Goal: Information Seeking & Learning: Learn about a topic

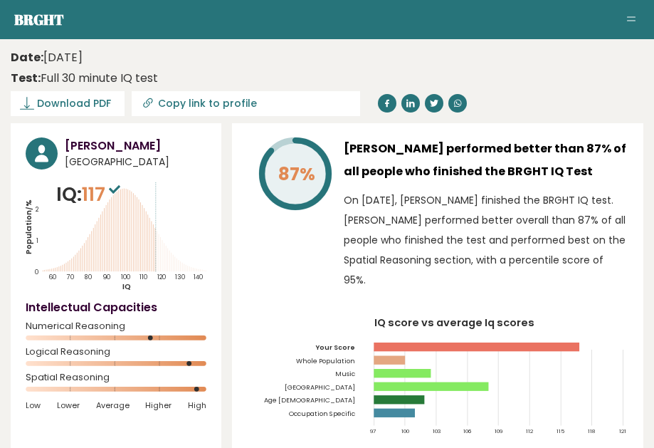
scroll to position [71, 0]
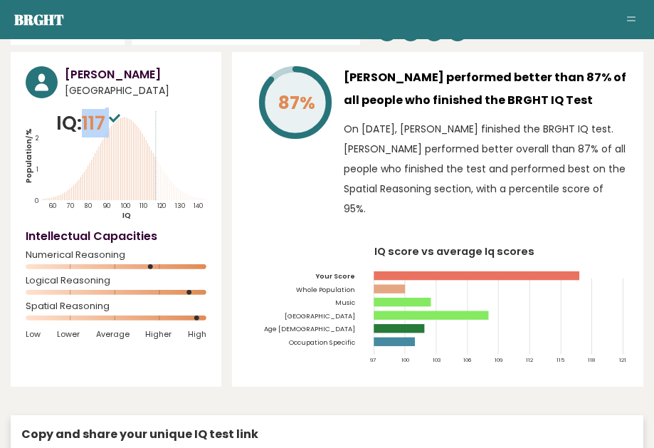
drag, startPoint x: 83, startPoint y: 141, endPoint x: 118, endPoint y: 142, distance: 35.6
click at [118, 137] on p "IQ: 117" at bounding box center [90, 123] width 68 height 28
click at [117, 127] on sup at bounding box center [114, 117] width 19 height 20
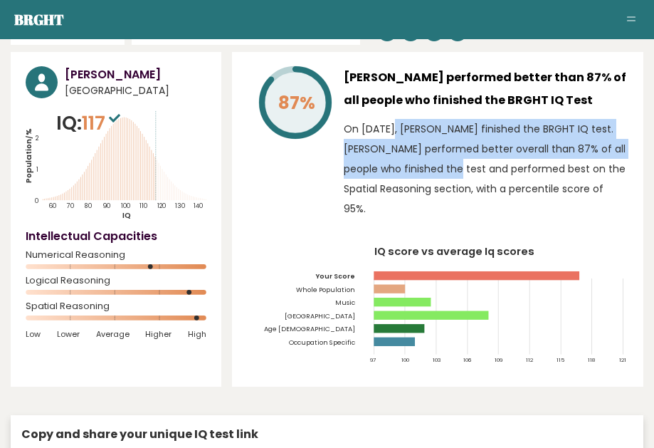
drag, startPoint x: 347, startPoint y: 149, endPoint x: 414, endPoint y: 191, distance: 79.2
click at [414, 191] on p "On [DATE], [PERSON_NAME] finished the BRGHT IQ test. [PERSON_NAME] performed be…" at bounding box center [486, 169] width 285 height 100
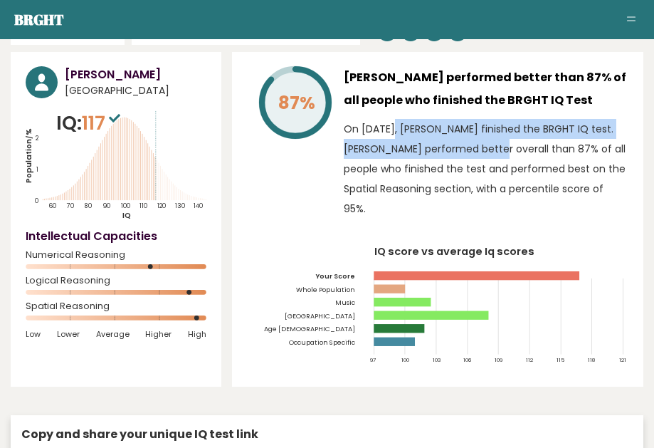
drag, startPoint x: 342, startPoint y: 152, endPoint x: 430, endPoint y: 179, distance: 91.4
click at [430, 179] on div "87% [PERSON_NAME] performed better than 87% of all people who finished the BRGH…" at bounding box center [437, 145] width 381 height 159
click at [430, 179] on p "On [DATE], [PERSON_NAME] finished the BRGHT IQ test. [PERSON_NAME] performed be…" at bounding box center [486, 169] width 285 height 100
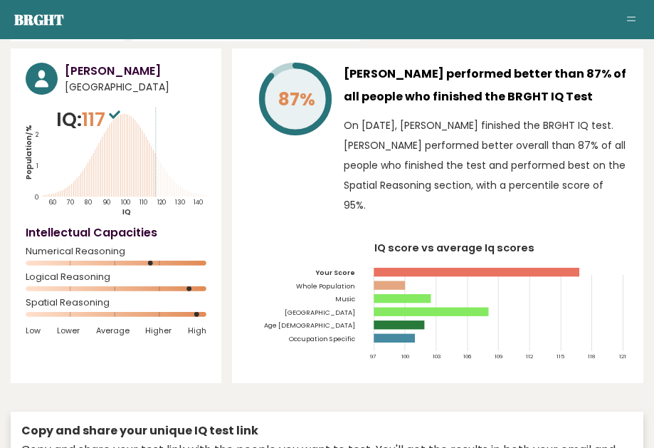
scroll to position [86, 0]
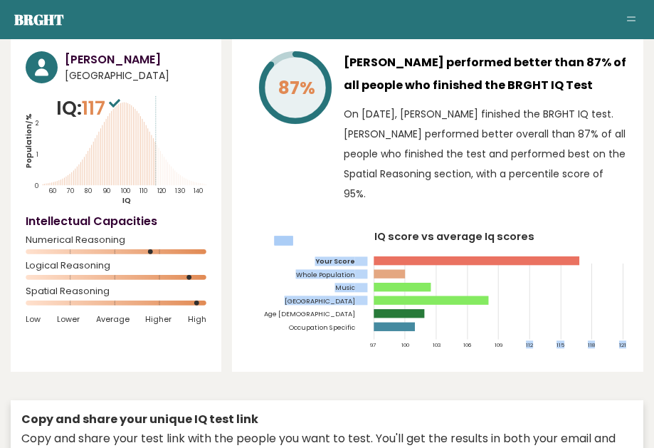
drag, startPoint x: 488, startPoint y: 325, endPoint x: 509, endPoint y: 325, distance: 20.6
click at [509, 325] on icon "IQ score vs average Iq scores 97 100 103 106 109 112 115 118 121 Your Score Who…" at bounding box center [437, 294] width 381 height 125
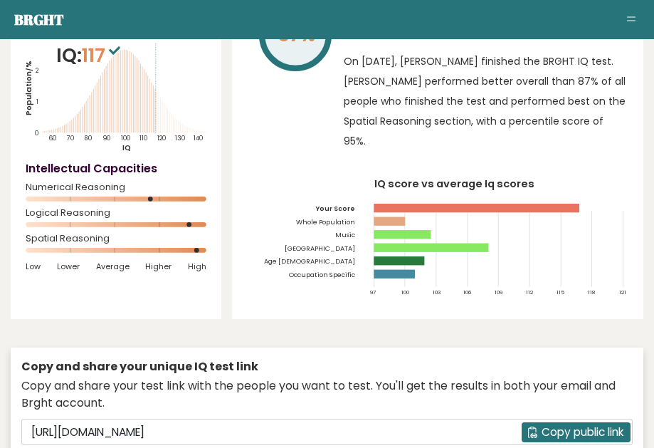
scroll to position [0, 0]
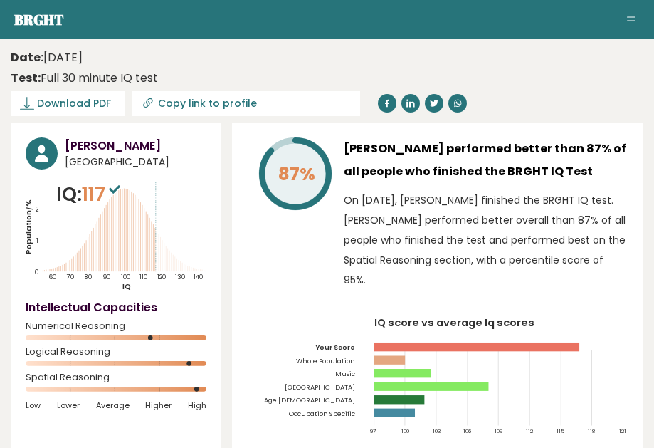
drag, startPoint x: 344, startPoint y: 147, endPoint x: 395, endPoint y: 200, distance: 73.0
click at [395, 183] on h3 "[PERSON_NAME] performed better than 87% of all people who finished the BRGHT IQ…" at bounding box center [486, 160] width 285 height 46
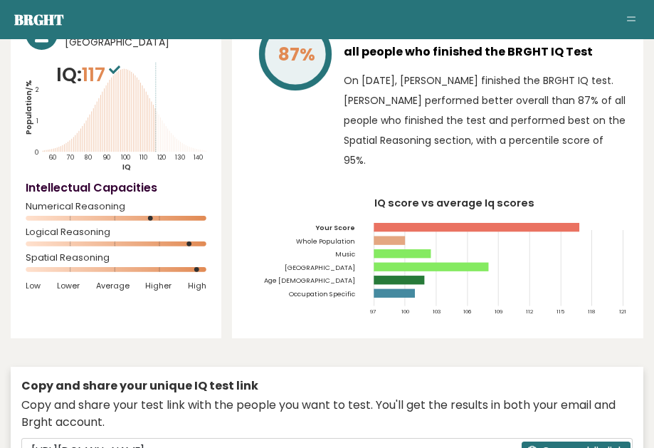
scroll to position [120, 0]
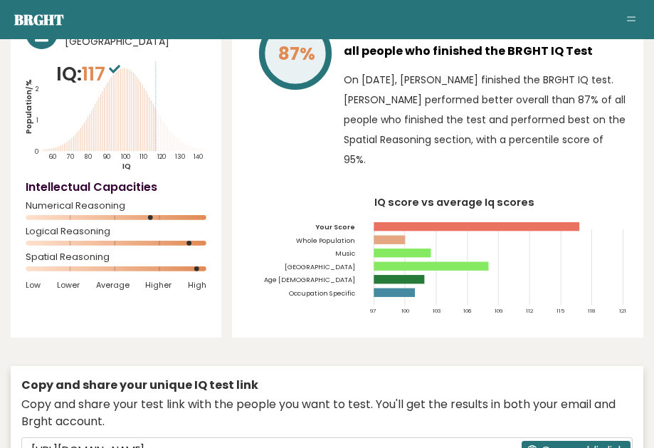
drag, startPoint x: 149, startPoint y: 235, endPoint x: 190, endPoint y: 236, distance: 40.6
click at [190, 220] on icon at bounding box center [116, 217] width 181 height 5
